Goal: Task Accomplishment & Management: Manage account settings

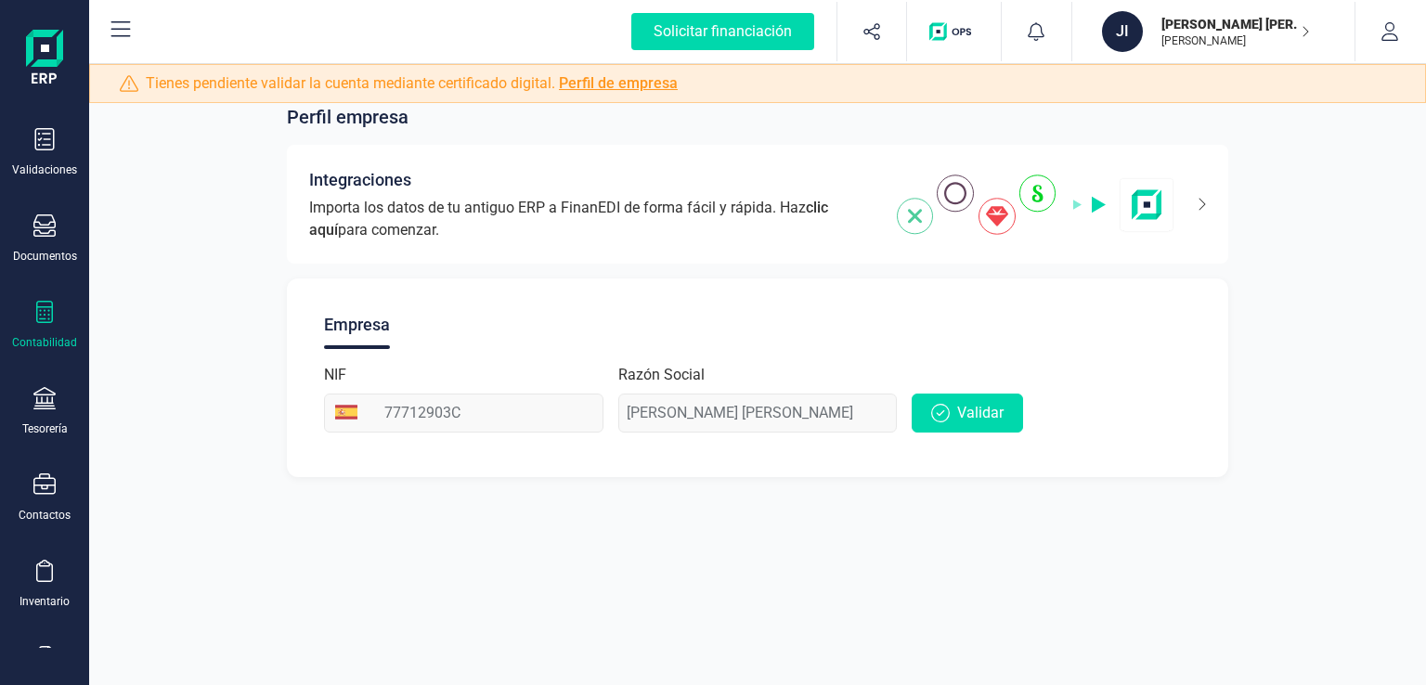
scroll to position [50, 0]
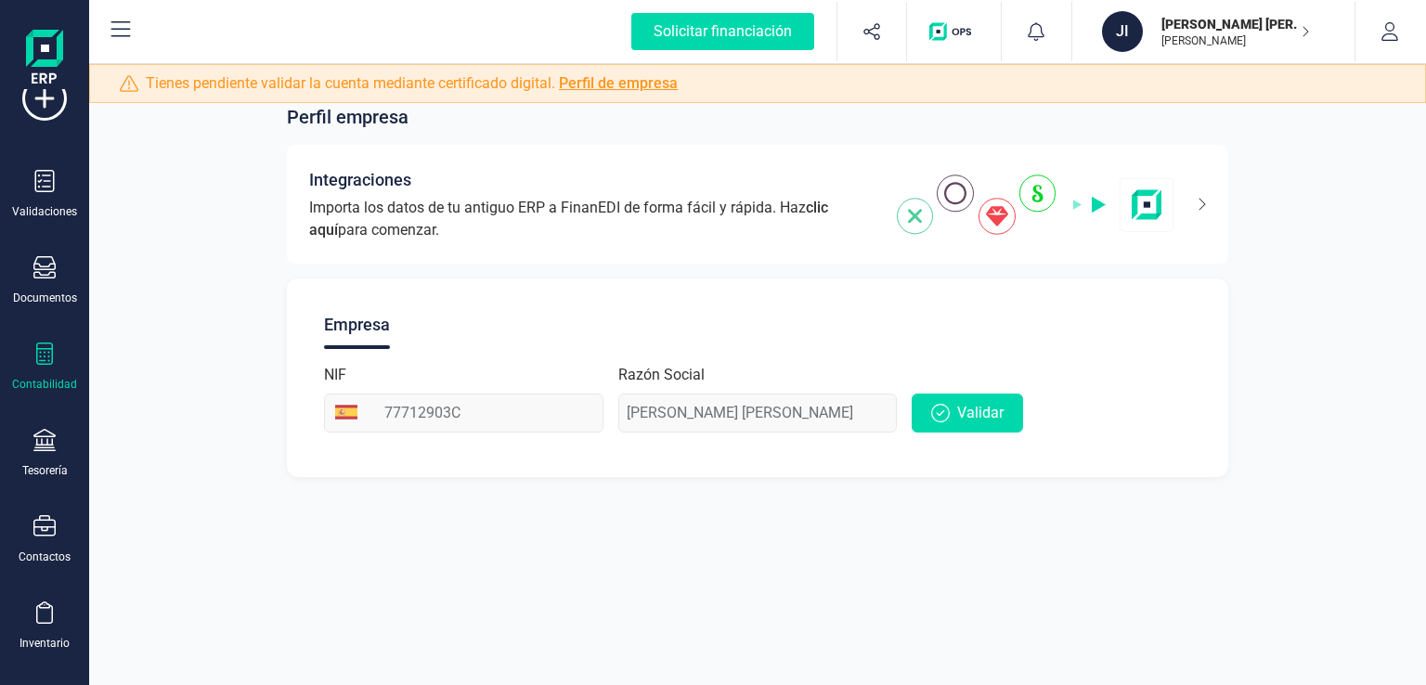
click at [58, 356] on div "Contabilidad" at bounding box center [44, 367] width 74 height 49
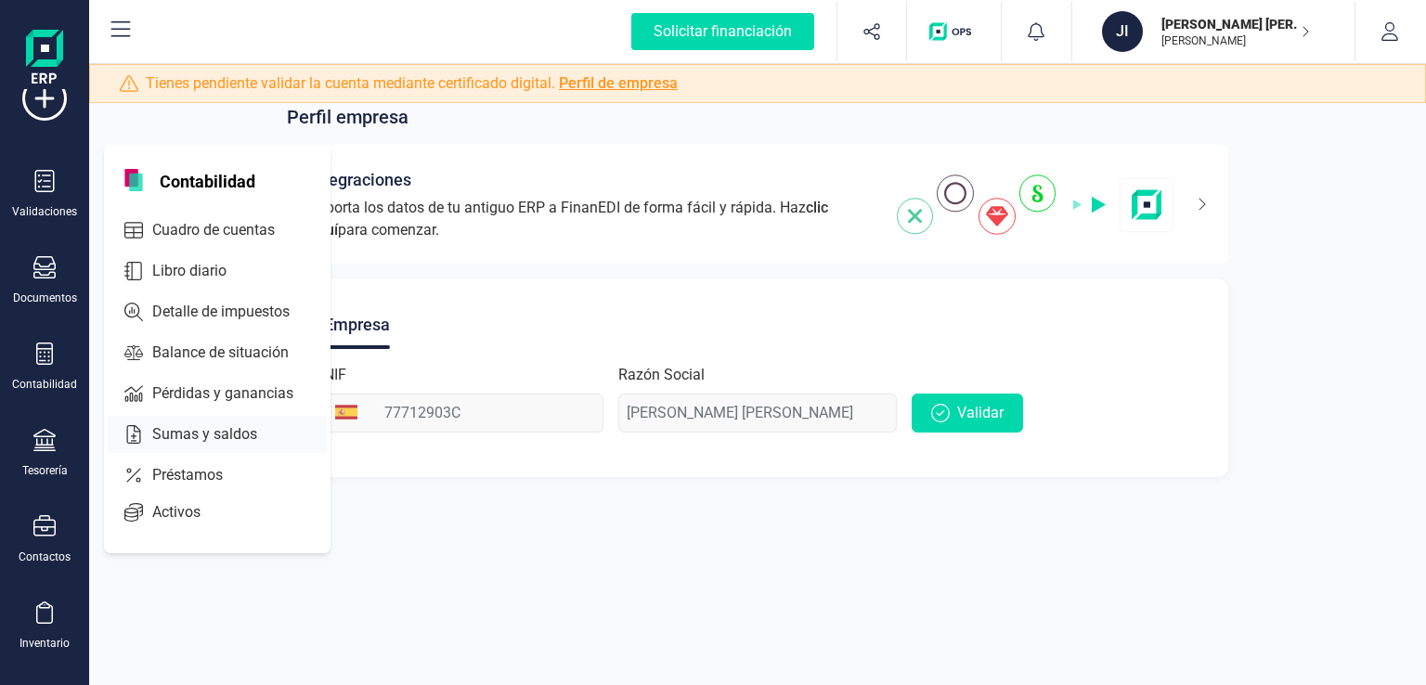
click at [184, 435] on span "Sumas y saldos" at bounding box center [218, 434] width 146 height 22
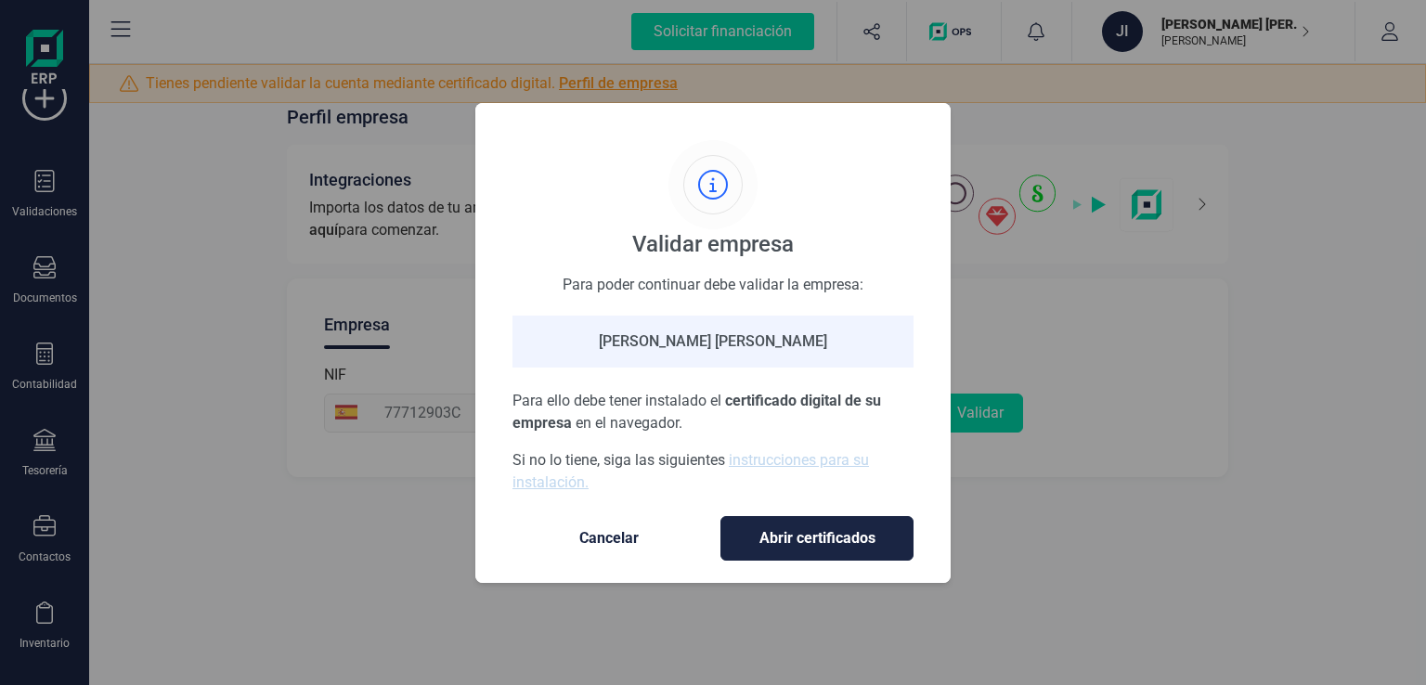
click at [594, 537] on span "Cancelar" at bounding box center [609, 538] width 156 height 22
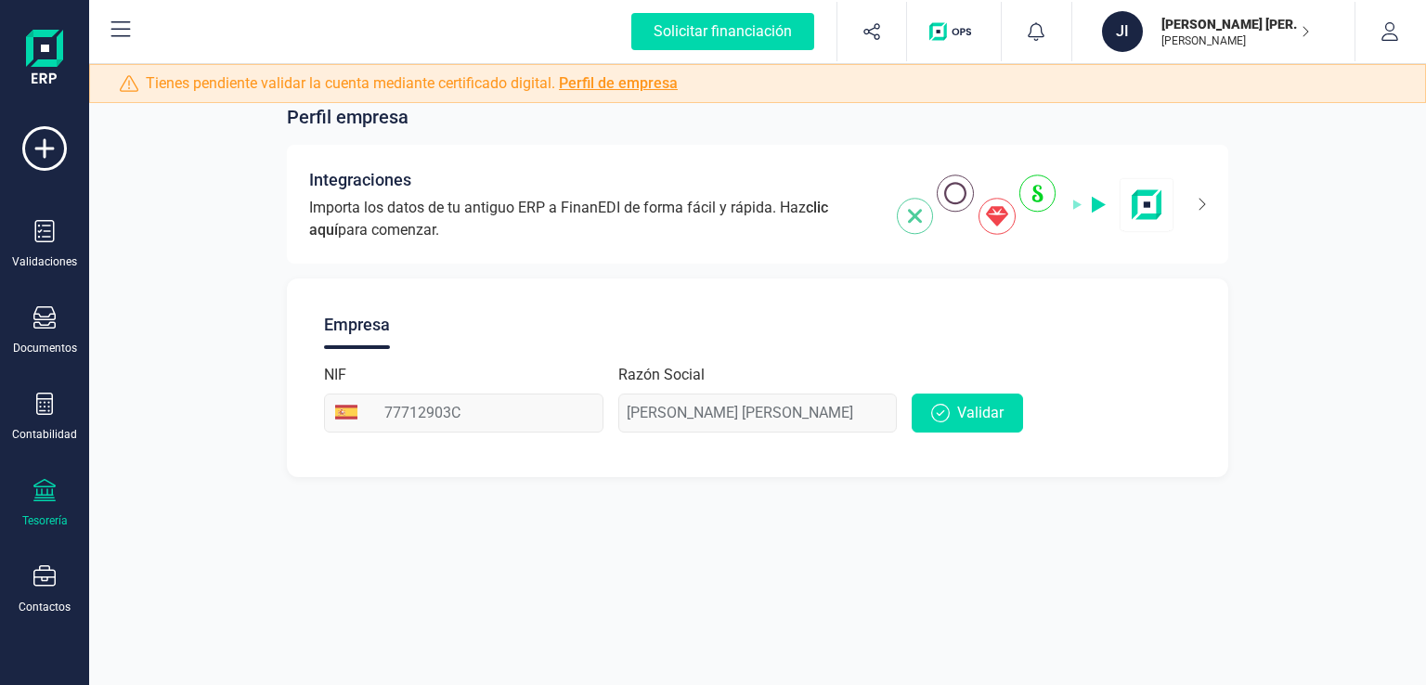
click at [61, 500] on div "Tesorería" at bounding box center [44, 503] width 74 height 49
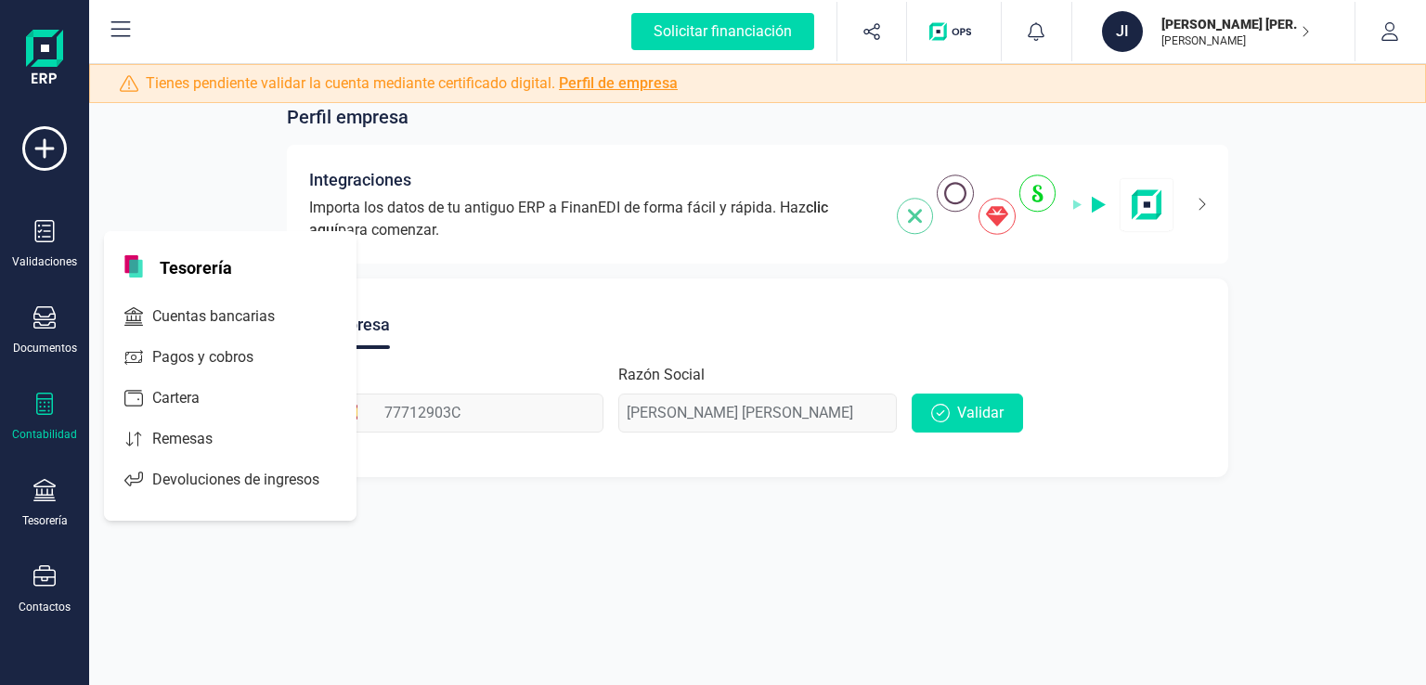
click at [55, 415] on div at bounding box center [44, 406] width 22 height 27
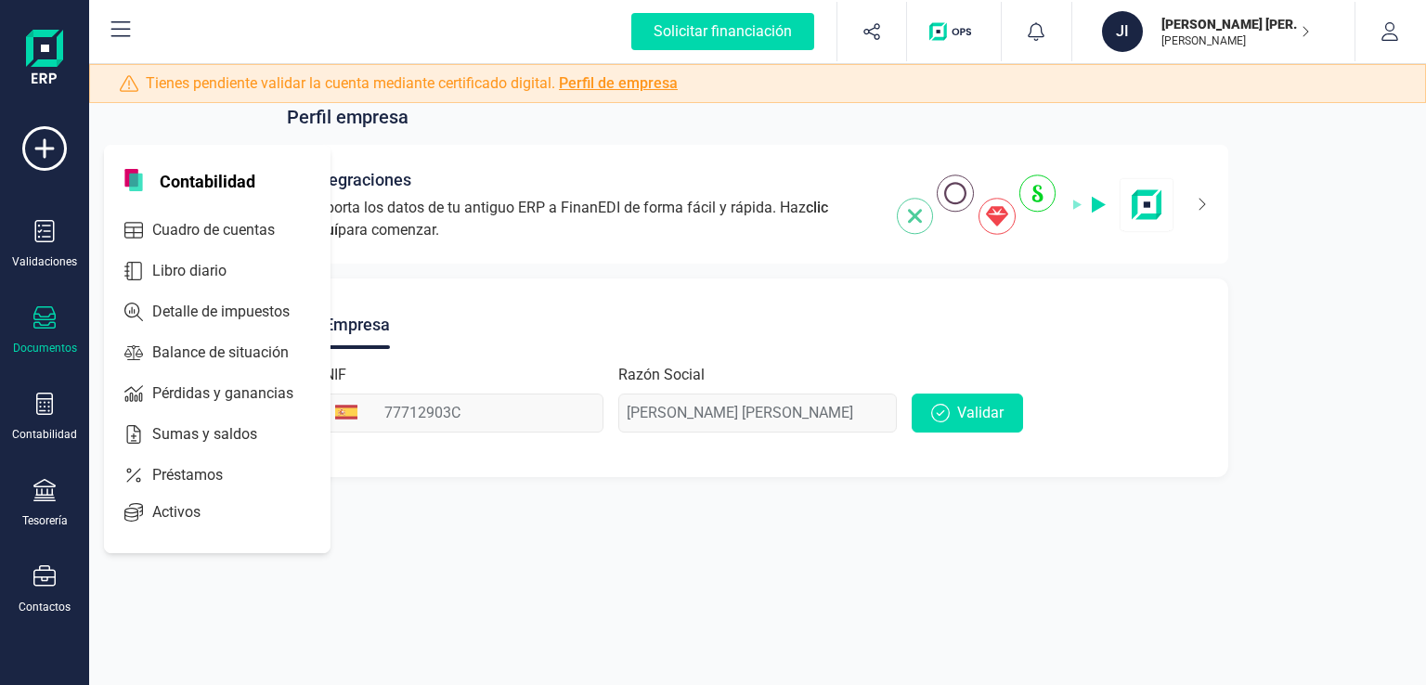
click at [46, 325] on icon at bounding box center [44, 317] width 22 height 22
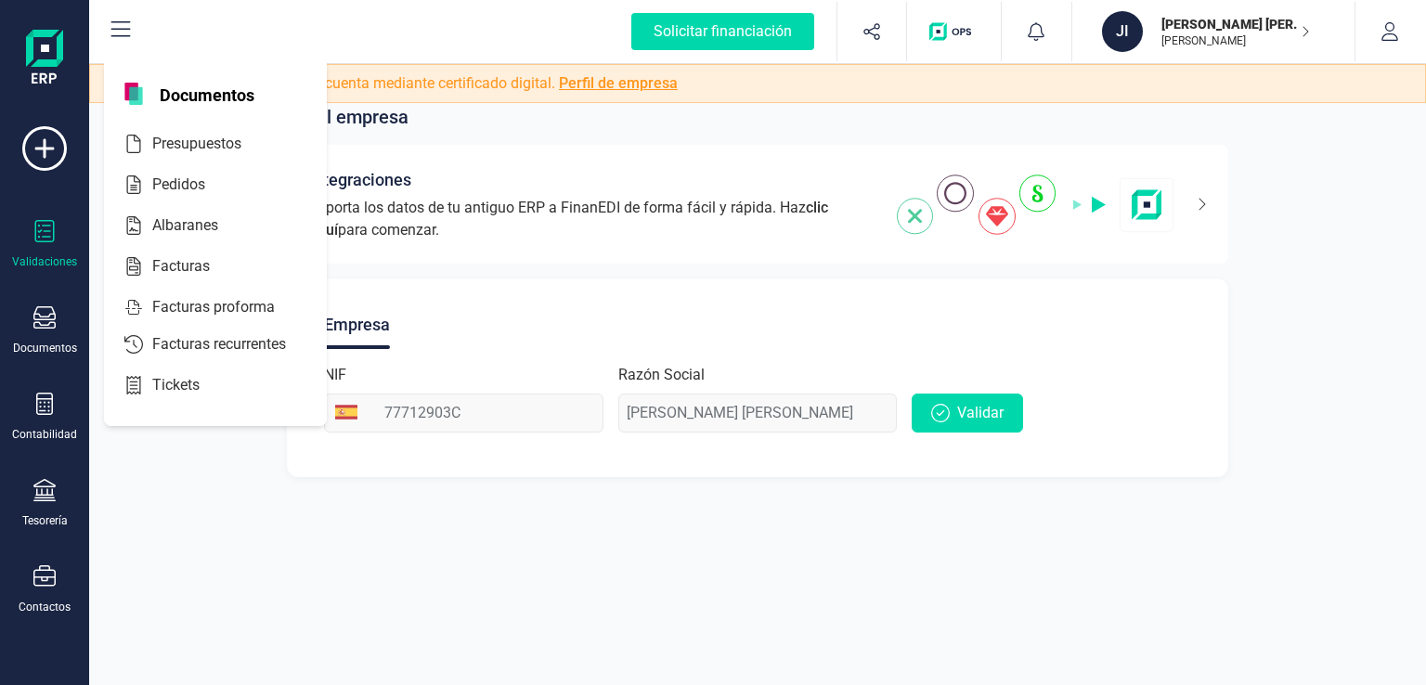
click at [52, 231] on icon at bounding box center [44, 231] width 22 height 22
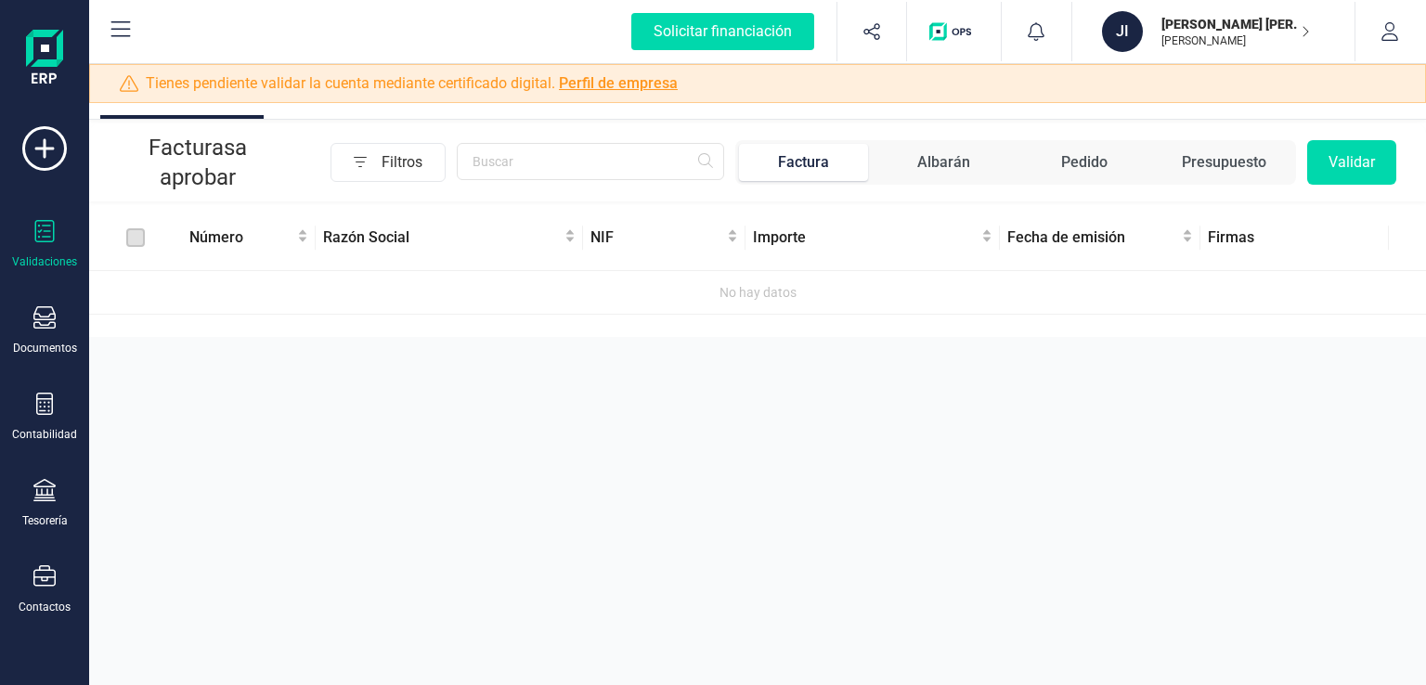
click at [42, 31] on img at bounding box center [44, 59] width 37 height 59
click at [43, 42] on img at bounding box center [44, 59] width 37 height 59
click at [33, 581] on icon at bounding box center [44, 576] width 22 height 22
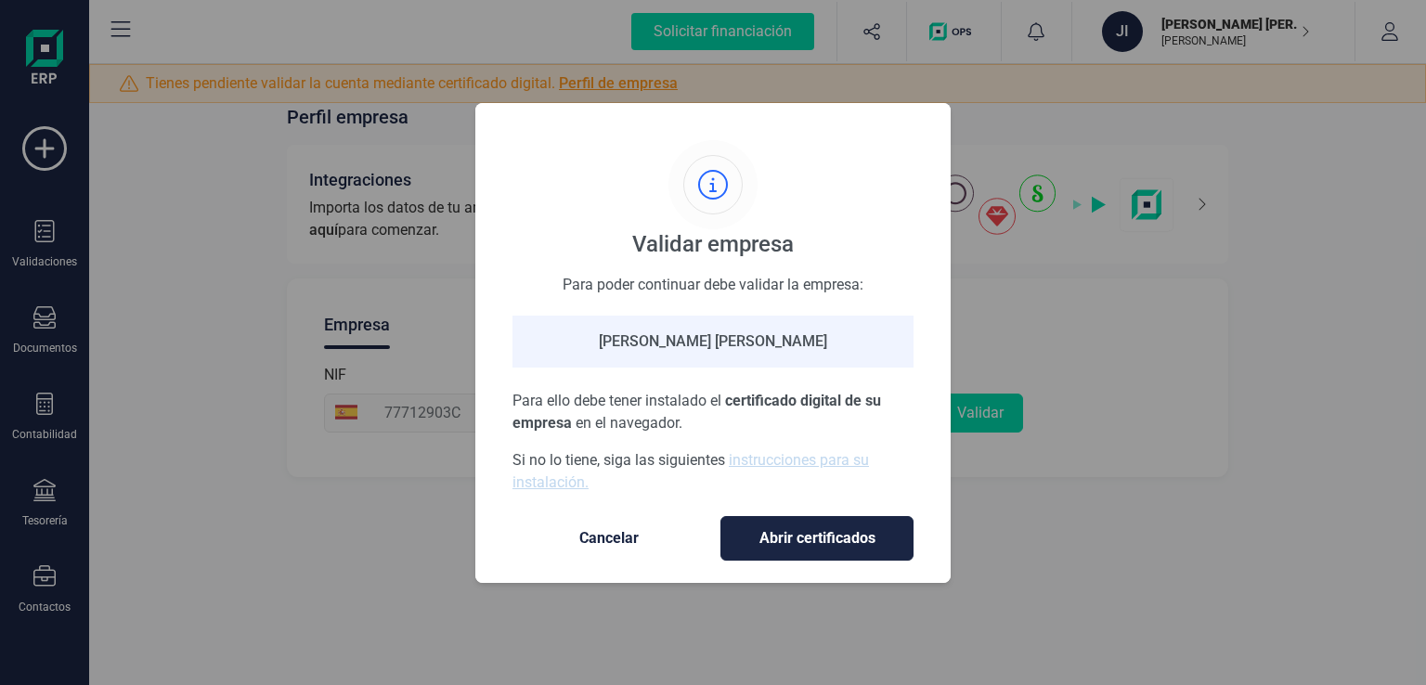
click at [1103, 499] on div "Validar empresa Para poder continuar debe validar la empresa: [PERSON_NAME] [PE…" at bounding box center [713, 342] width 1426 height 685
click at [574, 551] on button "Cancelar" at bounding box center [608, 538] width 193 height 45
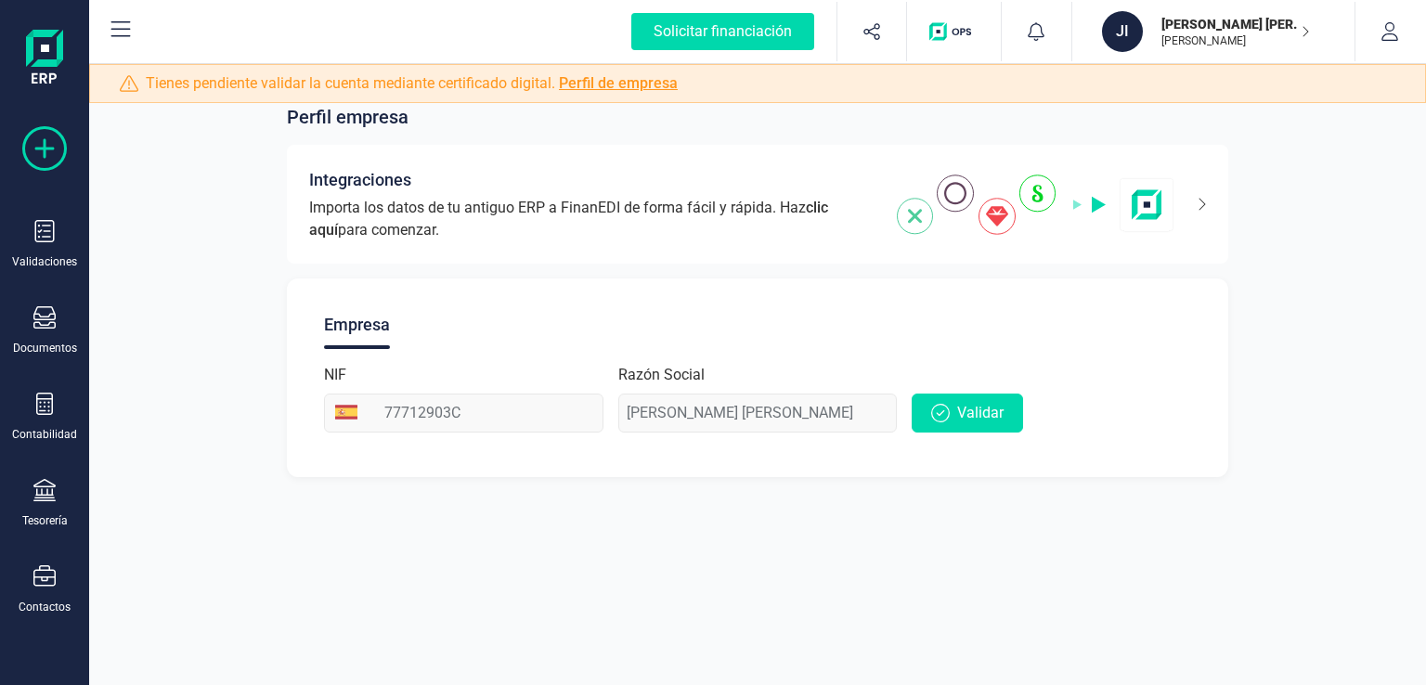
click at [45, 152] on icon at bounding box center [44, 148] width 45 height 45
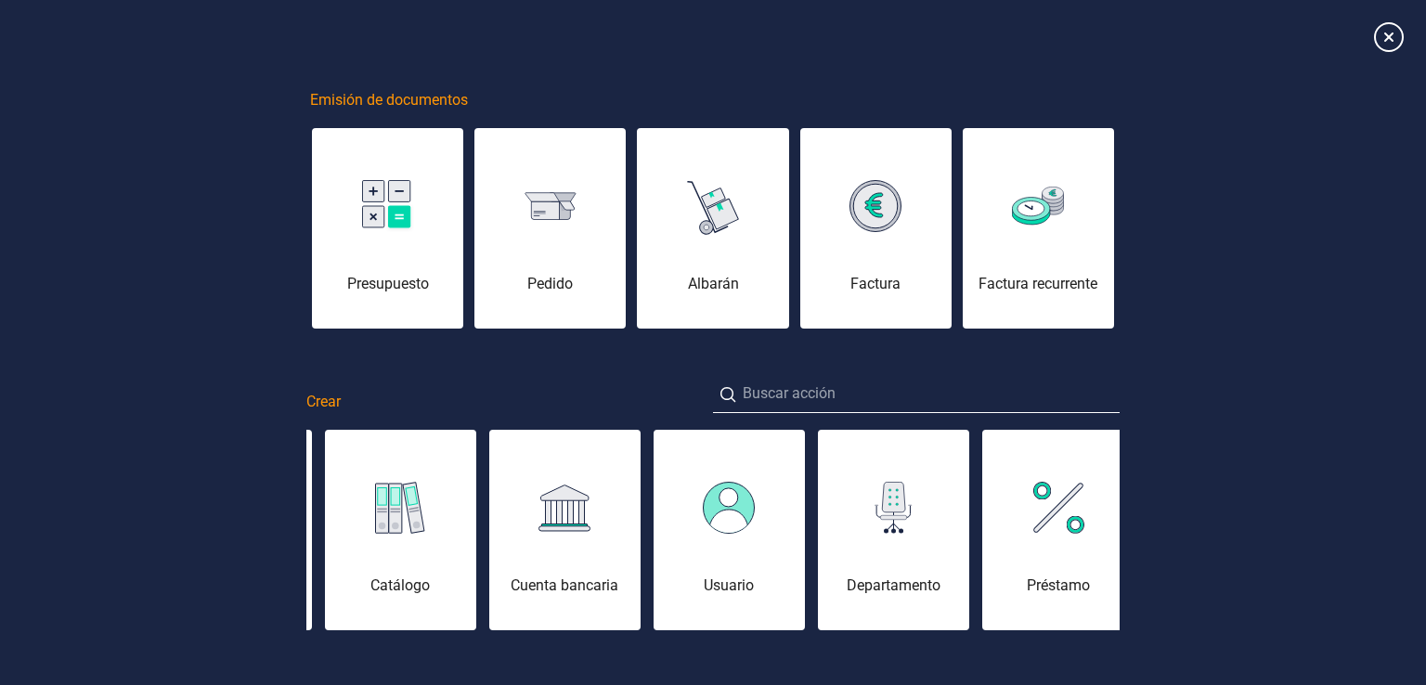
scroll to position [0, 371]
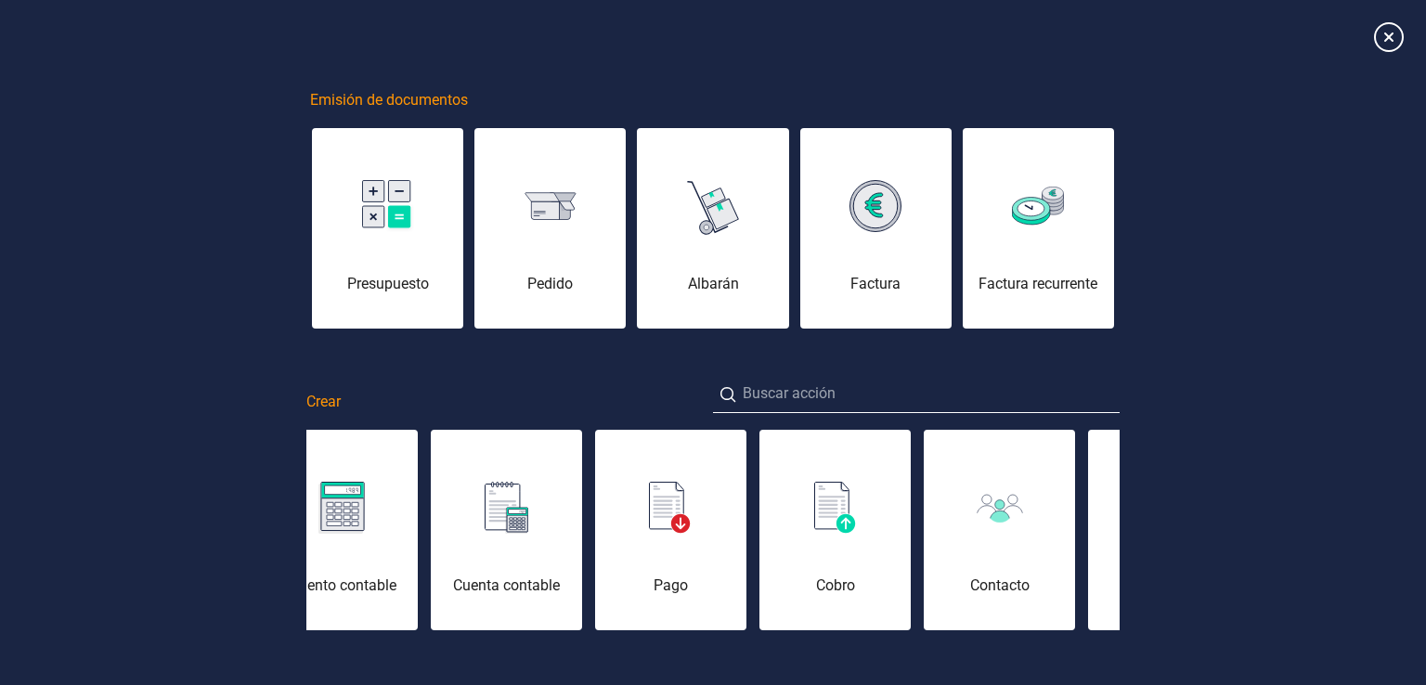
click at [1327, 279] on div "Emisión de documentos Presupuesto [PERSON_NAME] Factura Factura recurrente Crea…" at bounding box center [713, 417] width 1426 height 835
click at [1392, 36] on icon at bounding box center [1388, 36] width 32 height 32
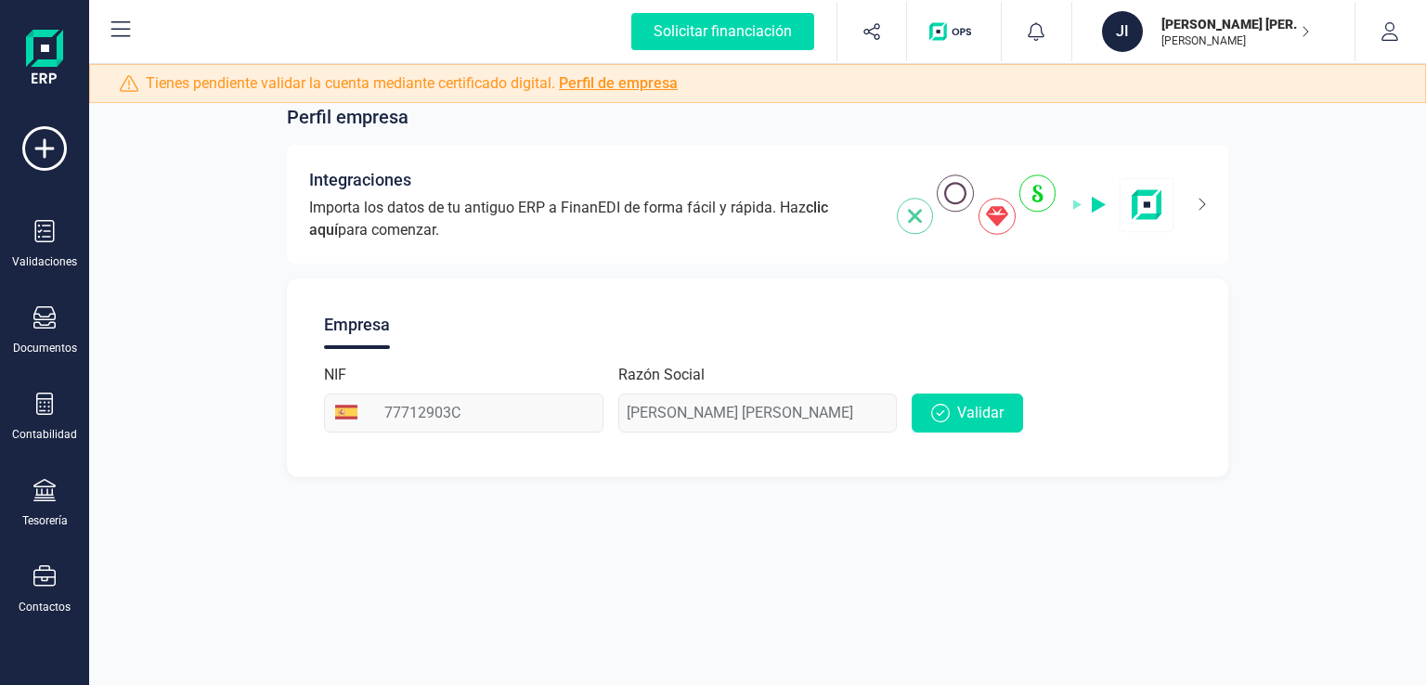
click at [1291, 32] on p "[PERSON_NAME] [PERSON_NAME]" at bounding box center [1235, 24] width 149 height 19
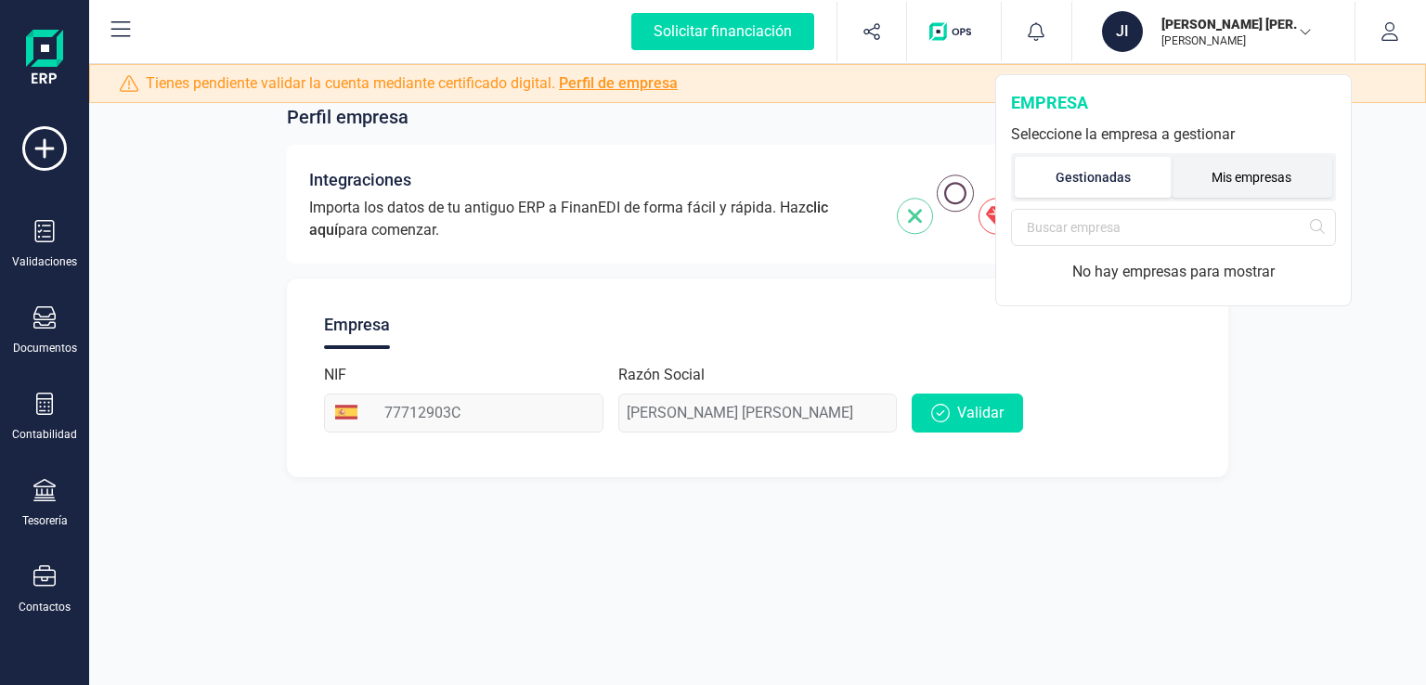
click at [1211, 165] on li "Mis empresas" at bounding box center [1253, 177] width 162 height 41
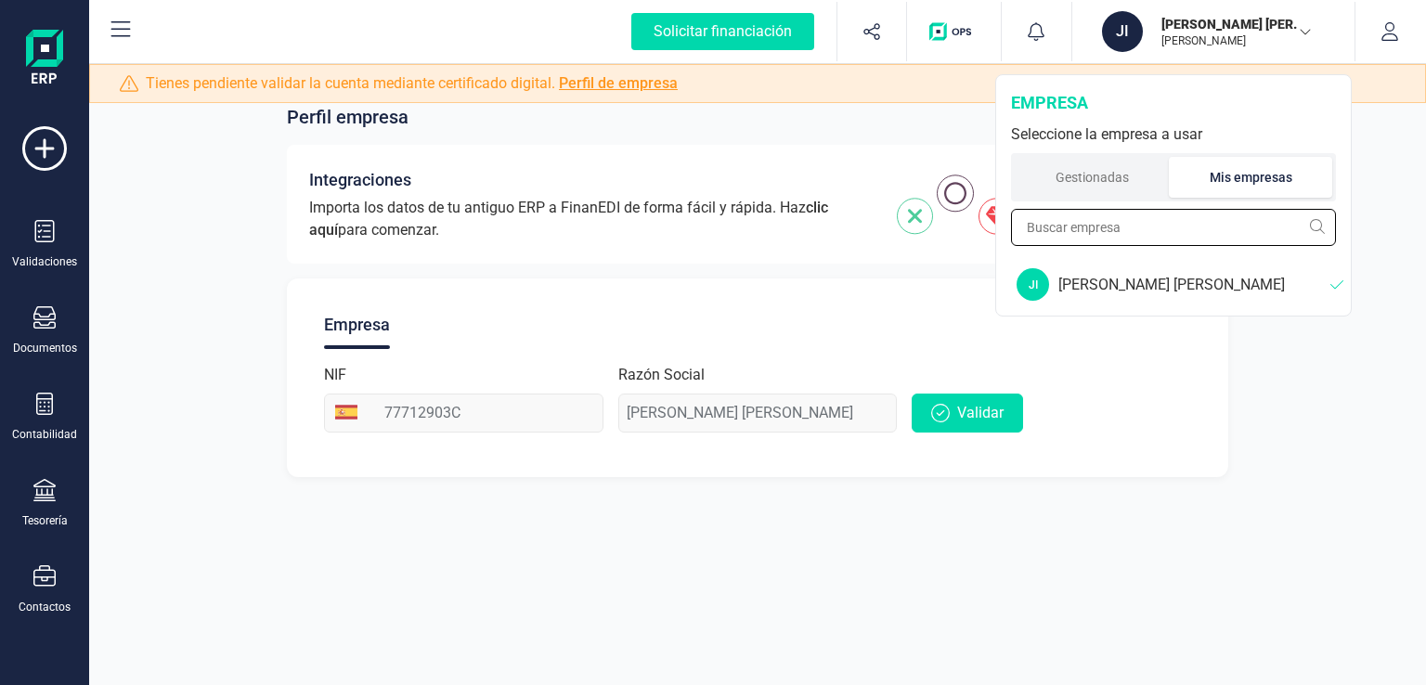
click at [1173, 237] on input "text" at bounding box center [1173, 227] width 325 height 37
click at [1103, 188] on li "Gestionadas" at bounding box center [1092, 177] width 154 height 41
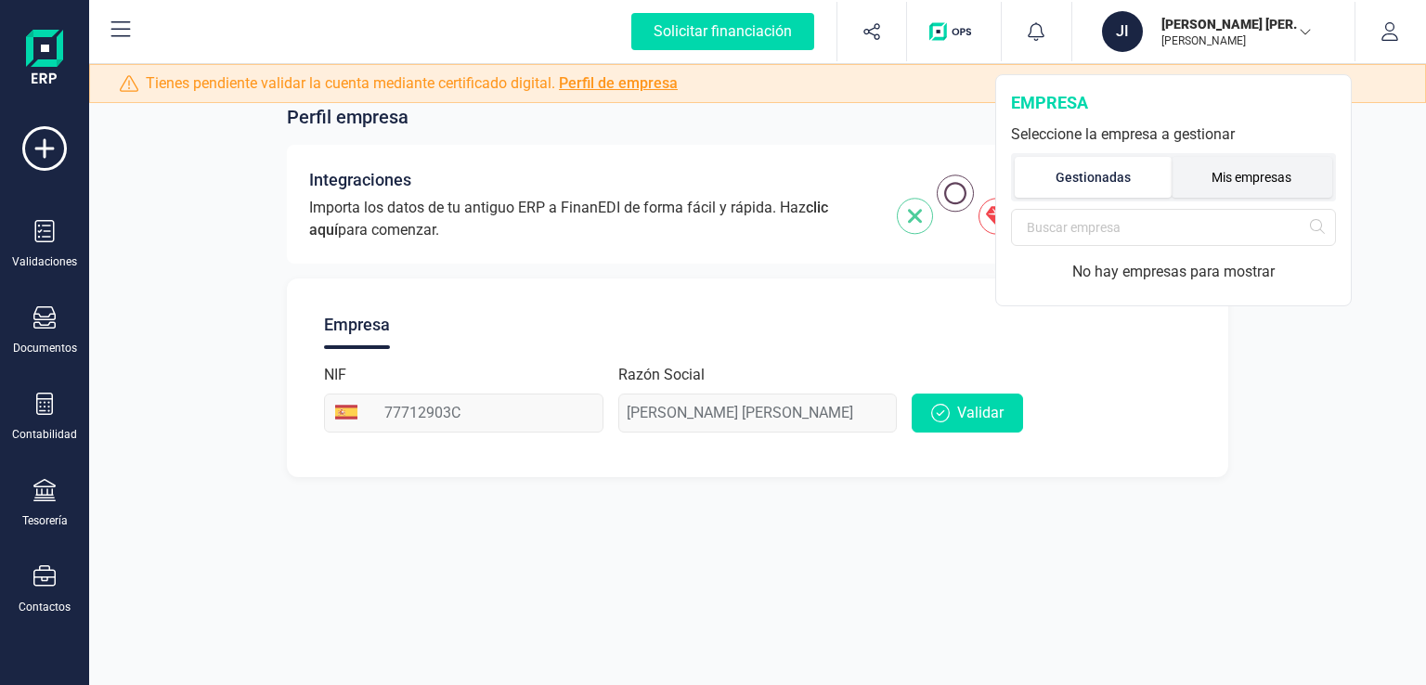
click at [1226, 163] on li "Mis empresas" at bounding box center [1253, 177] width 162 height 41
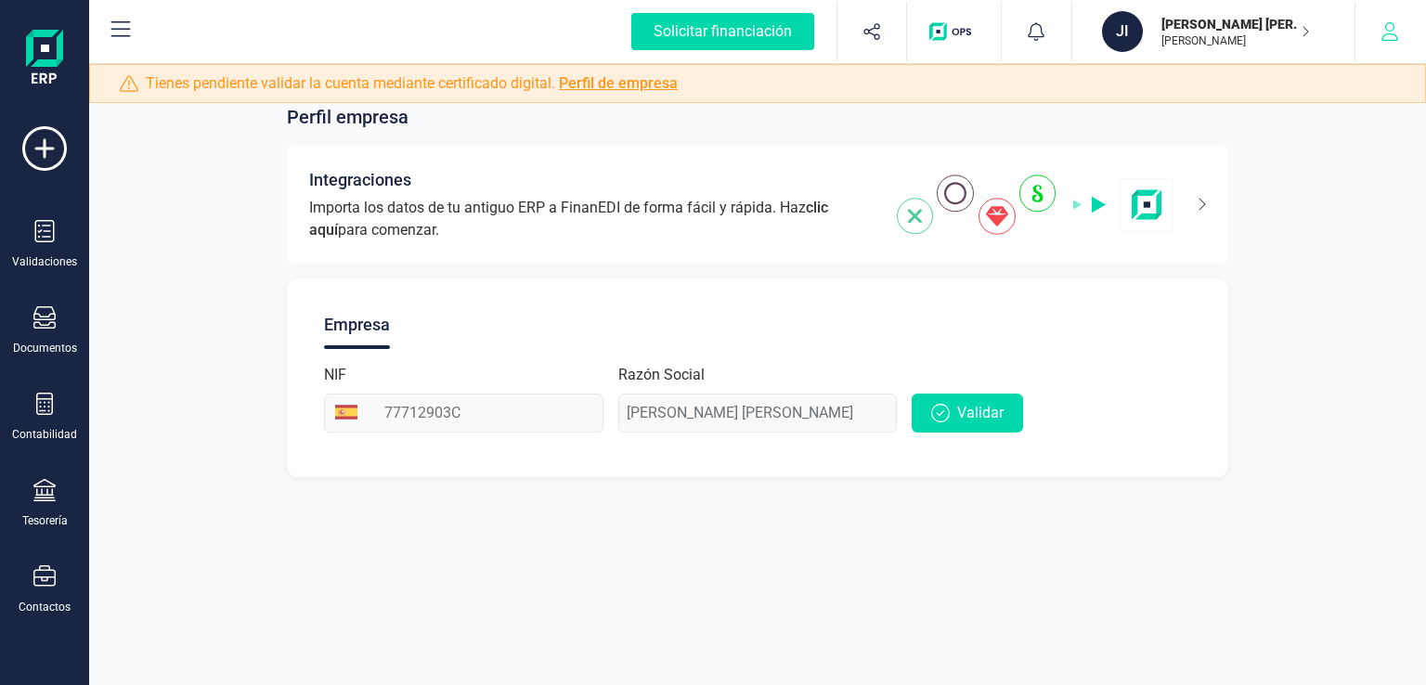
click at [1385, 34] on icon "button" at bounding box center [1390, 31] width 19 height 19
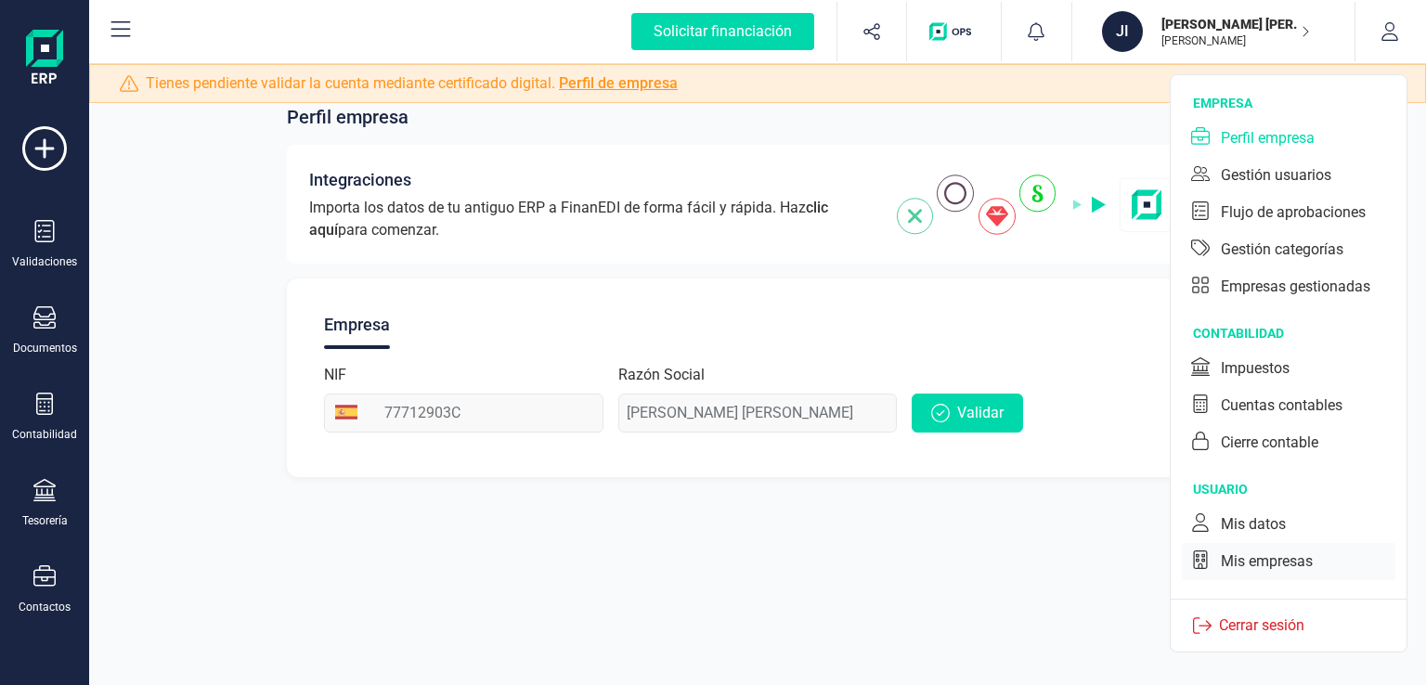
click at [1264, 555] on div "Mis empresas" at bounding box center [1267, 562] width 92 height 22
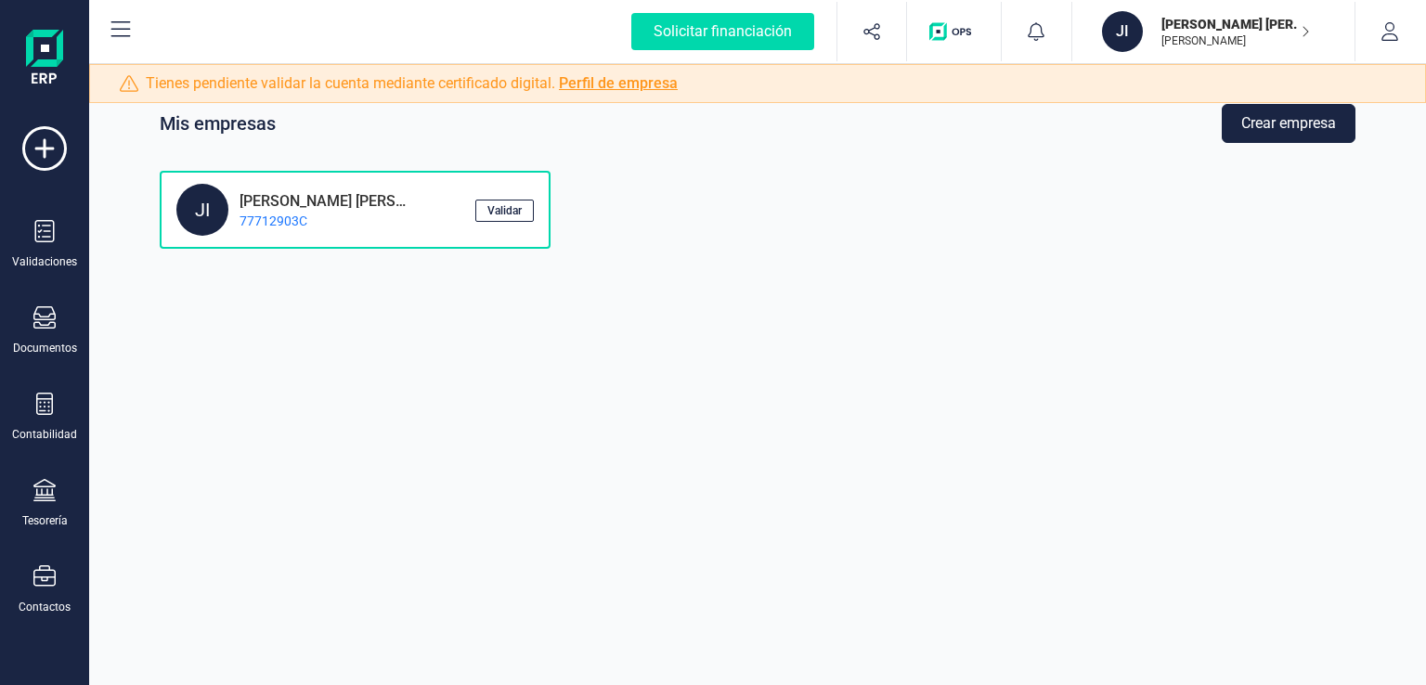
click at [1205, 129] on div "Mis empresas Crear empresa" at bounding box center [758, 123] width 1196 height 39
click at [1282, 131] on button "Crear empresa" at bounding box center [1289, 123] width 134 height 39
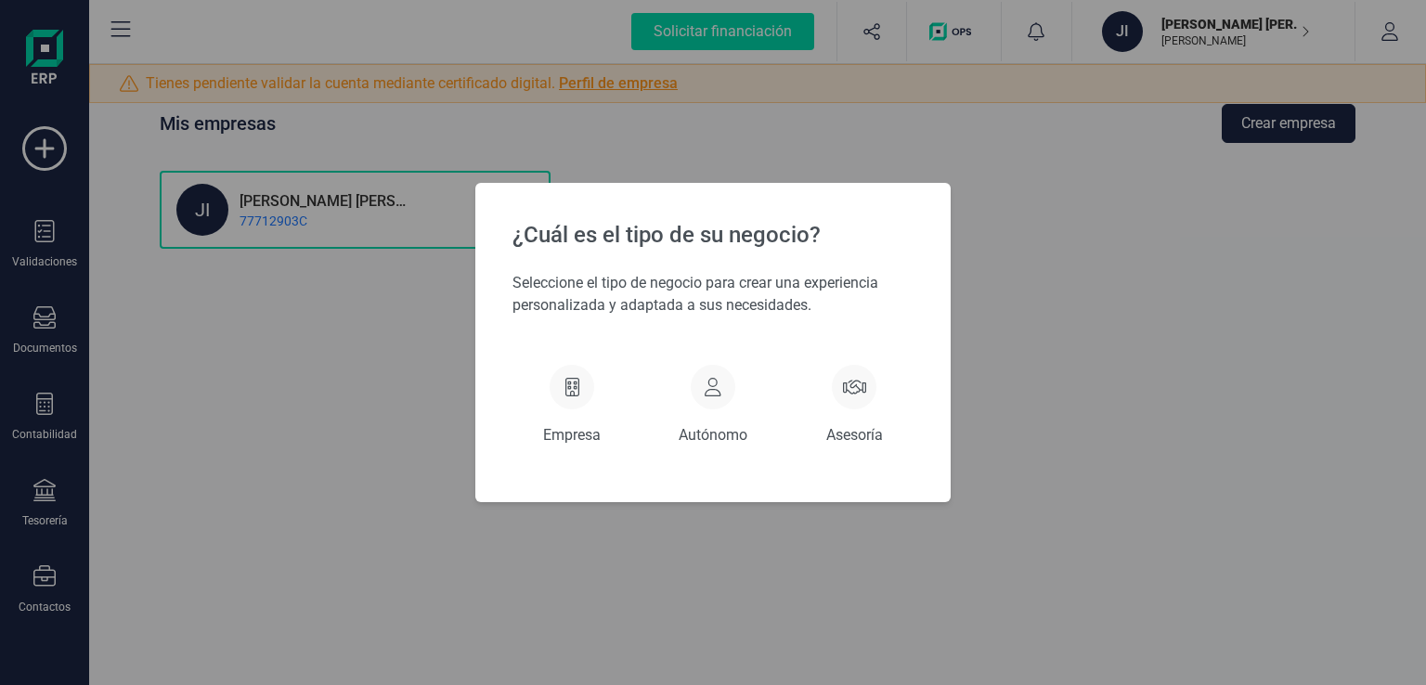
click at [1148, 348] on div "¿Cuál es el tipo de su negocio? Seleccione el tipo de negocio para crear una ex…" at bounding box center [713, 342] width 1426 height 685
click at [271, 383] on div "¿Cuál es el tipo de su negocio? Seleccione el tipo de negocio para crear una ex…" at bounding box center [713, 342] width 1426 height 685
click at [1050, 151] on div "¿Cuál es el tipo de su negocio? Seleccione el tipo de negocio para crear una ex…" at bounding box center [713, 342] width 1426 height 685
drag, startPoint x: 1210, startPoint y: 350, endPoint x: 1196, endPoint y: 339, distance: 17.8
click at [1210, 345] on div "¿Cuál es el tipo de su negocio? Seleccione el tipo de negocio para crear una ex…" at bounding box center [713, 342] width 1426 height 685
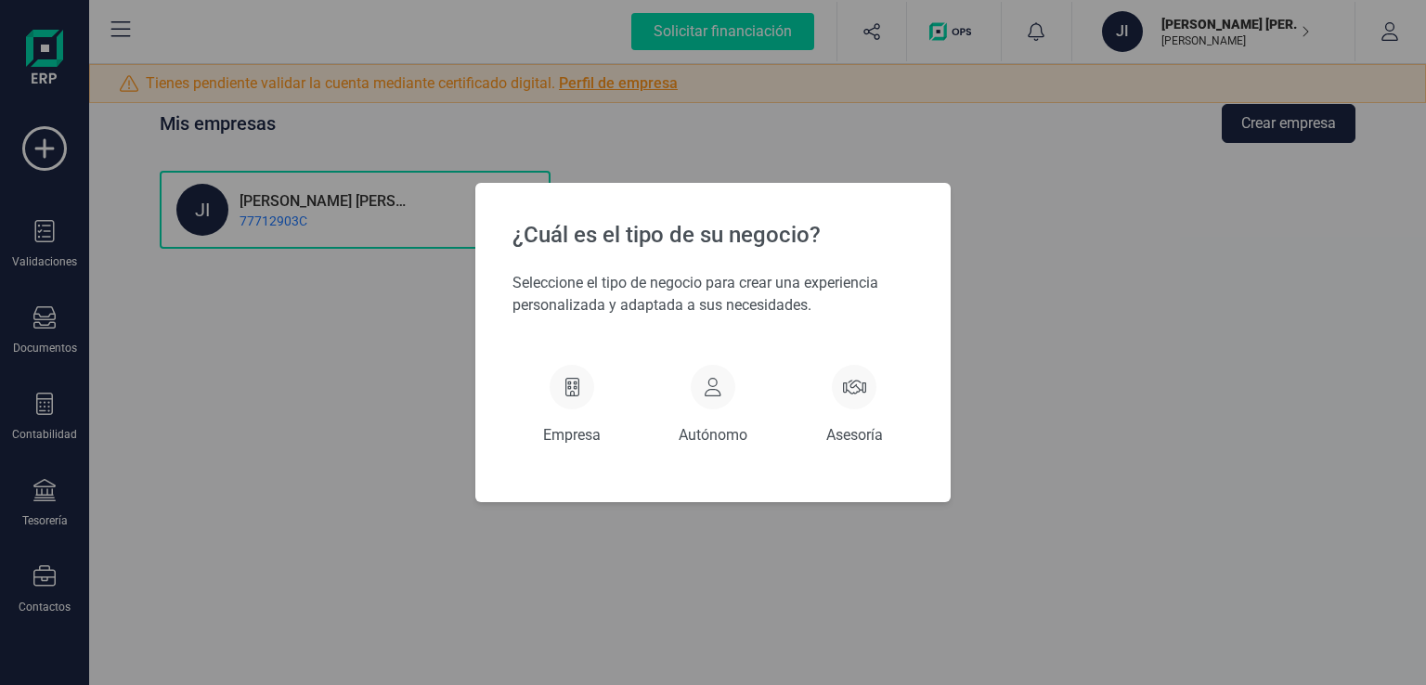
click at [390, 421] on div "¿Cuál es el tipo de su negocio? Seleccione el tipo de negocio para crear una ex…" at bounding box center [713, 342] width 1426 height 685
drag, startPoint x: 382, startPoint y: 307, endPoint x: 369, endPoint y: 310, distance: 13.3
click at [369, 310] on div "¿Cuál es el tipo de su negocio? Seleccione el tipo de negocio para crear una ex…" at bounding box center [713, 342] width 1426 height 685
click at [180, 452] on div "¿Cuál es el tipo de su negocio? Seleccione el tipo de negocio para crear una ex…" at bounding box center [713, 342] width 1426 height 685
drag, startPoint x: 1211, startPoint y: 290, endPoint x: 1034, endPoint y: 277, distance: 176.9
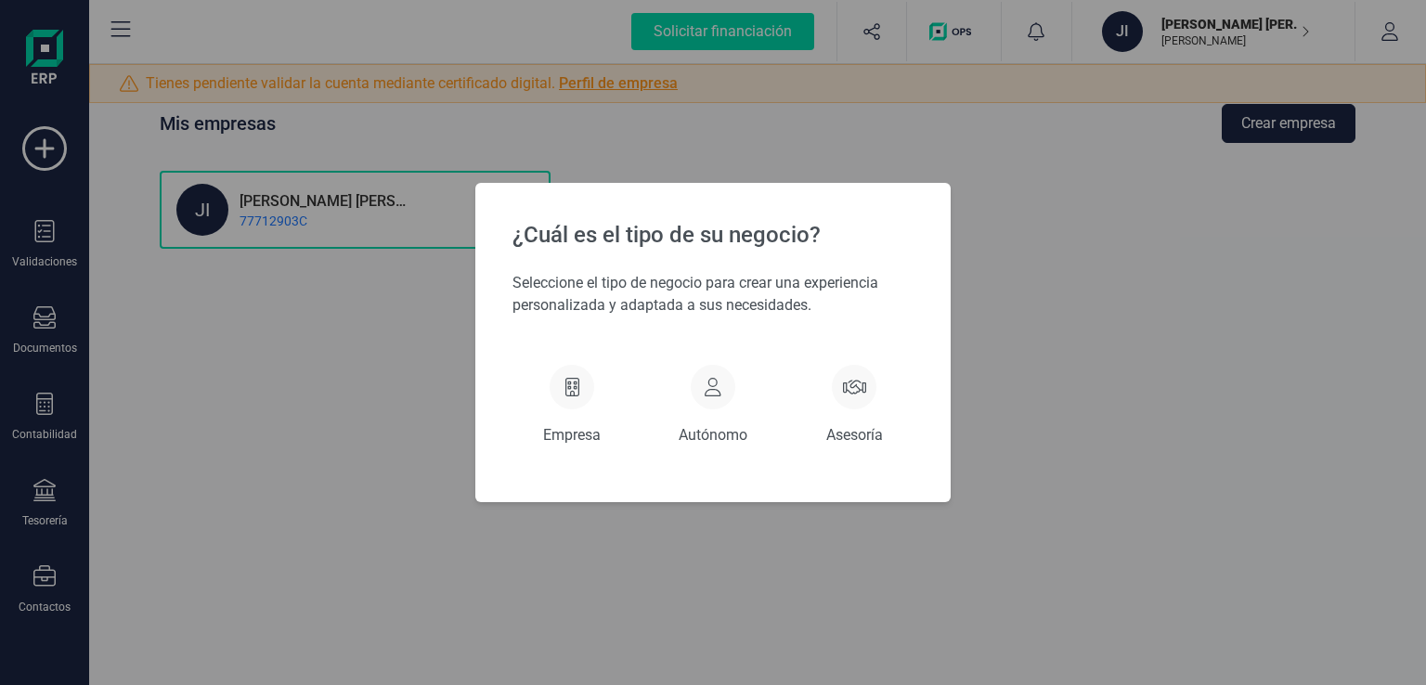
click at [1211, 289] on div "¿Cuál es el tipo de su negocio? Seleccione el tipo de negocio para crear una ex…" at bounding box center [713, 342] width 1426 height 685
click at [575, 428] on p "Empresa" at bounding box center [572, 435] width 58 height 22
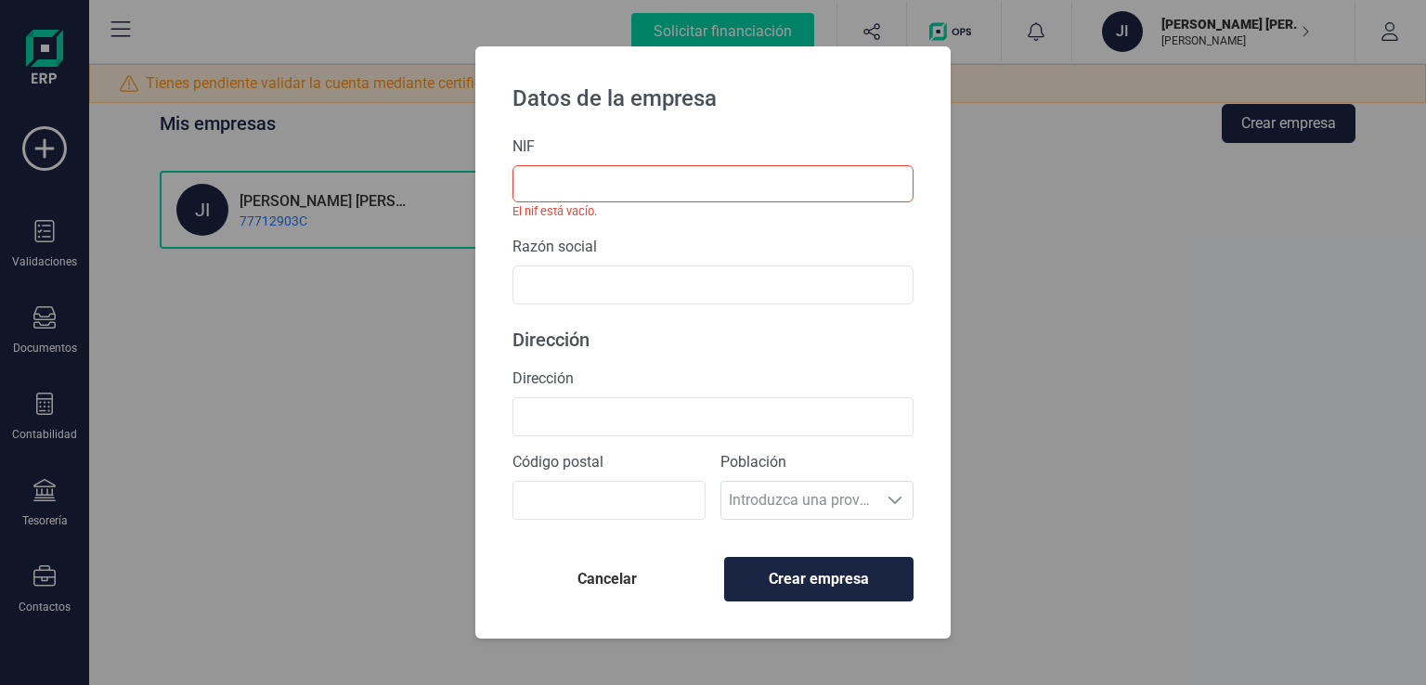
click at [619, 575] on span "Cancelar" at bounding box center [607, 579] width 160 height 22
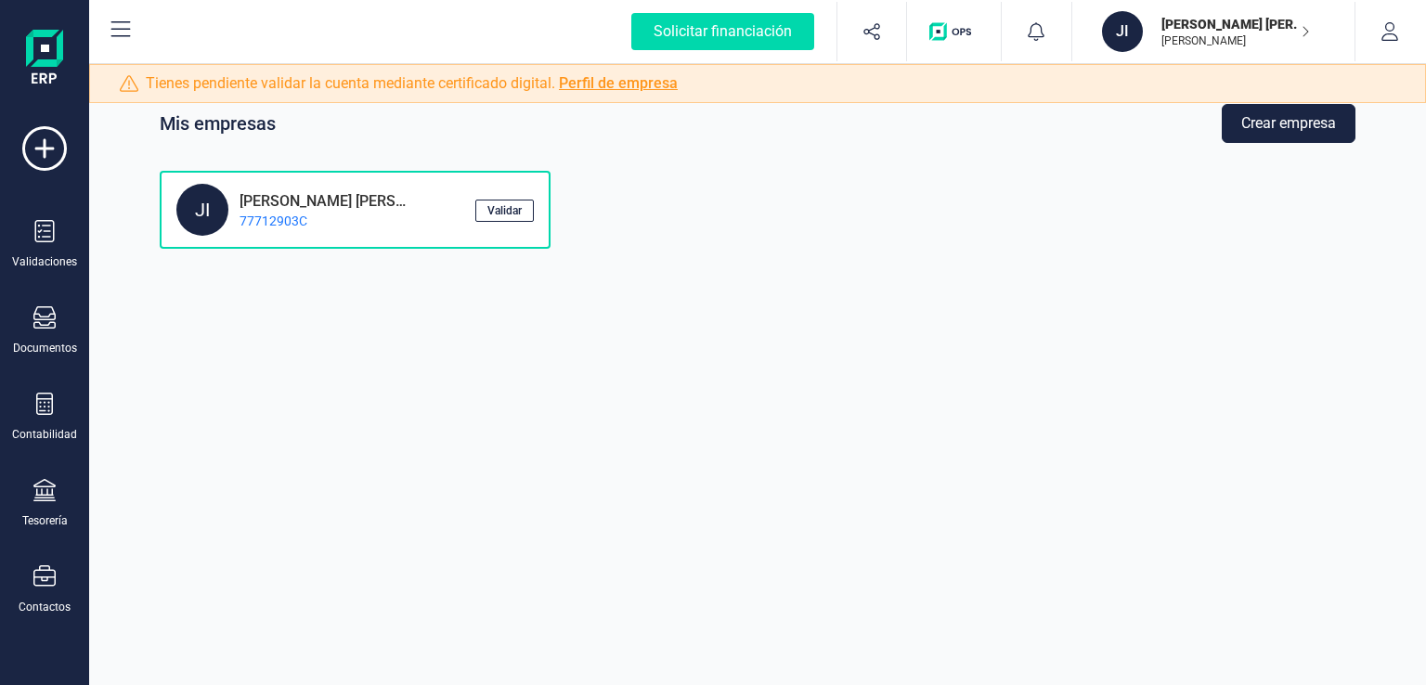
click at [266, 381] on div "Mis empresas Crear empresa [PERSON_NAME], [PERSON_NAME] 77712903C Validar" at bounding box center [757, 342] width 1337 height 685
click at [46, 252] on div "Validaciones" at bounding box center [44, 244] width 74 height 49
